Goal: Find specific page/section: Find specific page/section

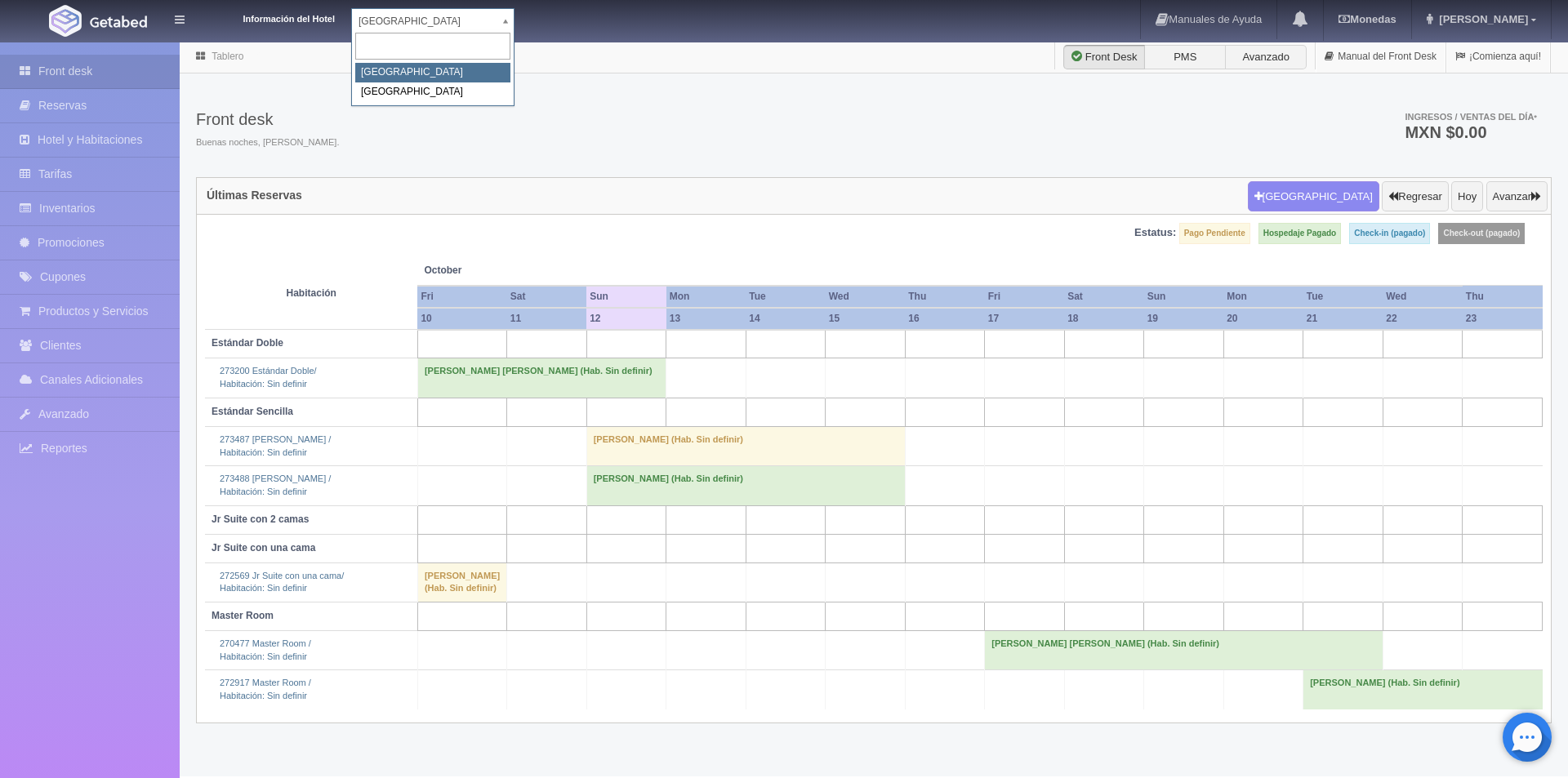
click at [505, 41] on body "Información del Hotel [GEOGRAPHIC_DATA] Campeche [GEOGRAPHIC_DATA] Campeche [GE…" at bounding box center [784, 408] width 1568 height 736
select select "375"
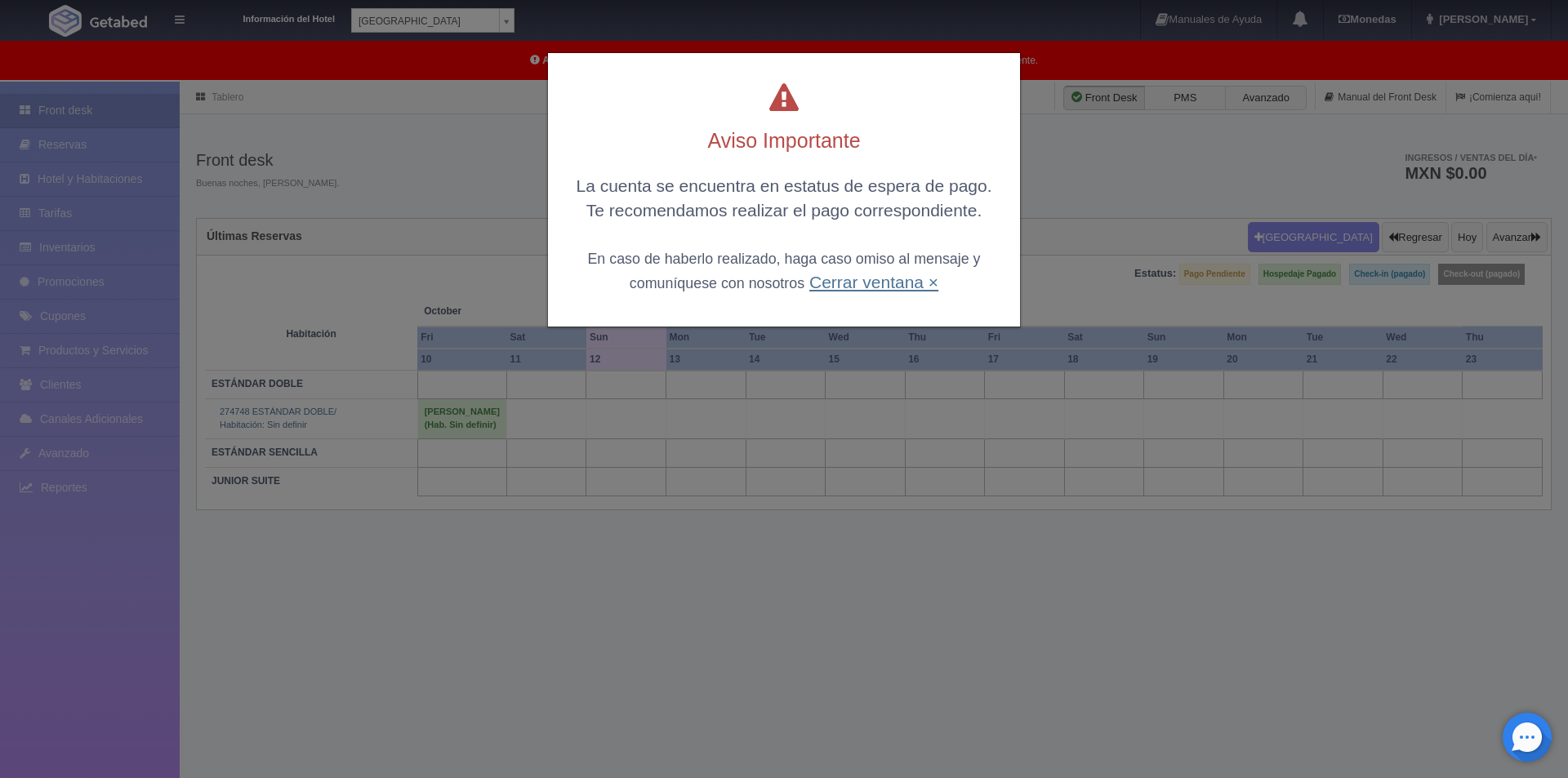
click at [840, 278] on link "Cerrar ventana ×" at bounding box center [873, 282] width 129 height 19
